Goal: Information Seeking & Learning: Learn about a topic

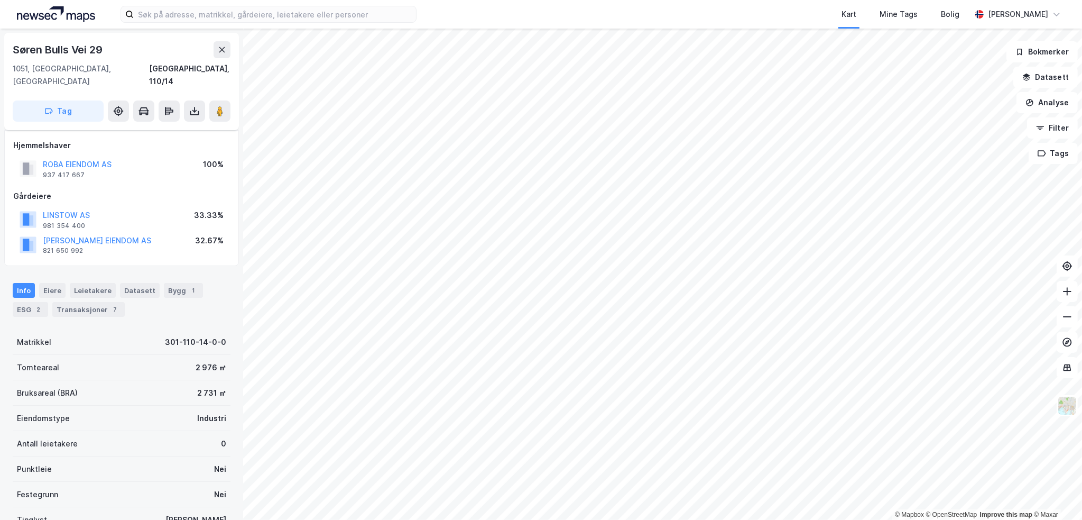
scroll to position [186, 0]
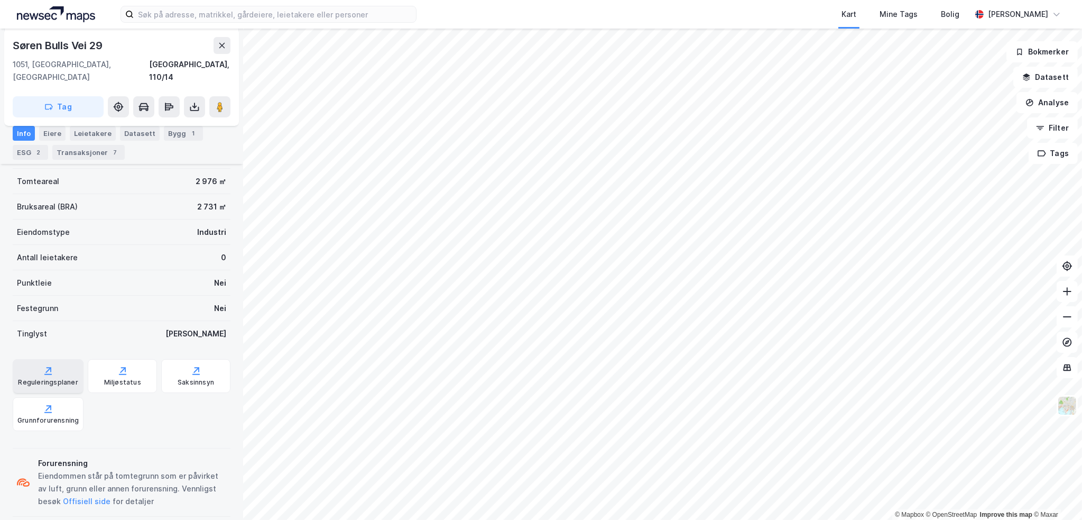
click at [54, 359] on div "Reguleringsplaner" at bounding box center [48, 376] width 71 height 34
